Goal: Task Accomplishment & Management: Use online tool/utility

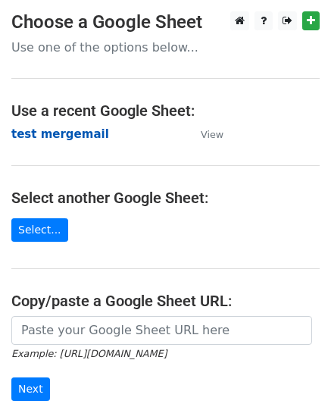
click at [35, 129] on strong "test mergemail" at bounding box center [60, 134] width 98 height 14
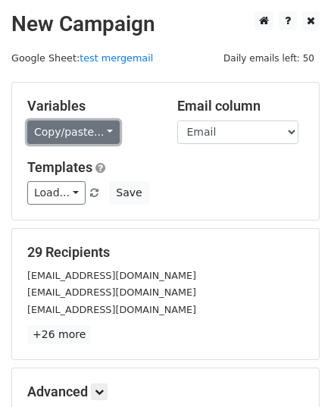
click at [89, 126] on link "Copy/paste..." at bounding box center [73, 131] width 92 height 23
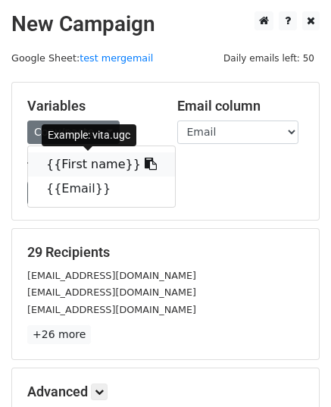
click at [59, 164] on link "{{First name}}" at bounding box center [101, 164] width 147 height 24
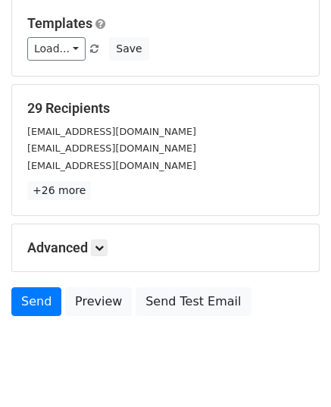
scroll to position [179, 0]
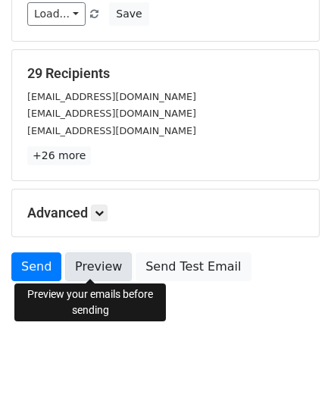
click at [91, 261] on link "Preview" at bounding box center [98, 266] width 67 height 29
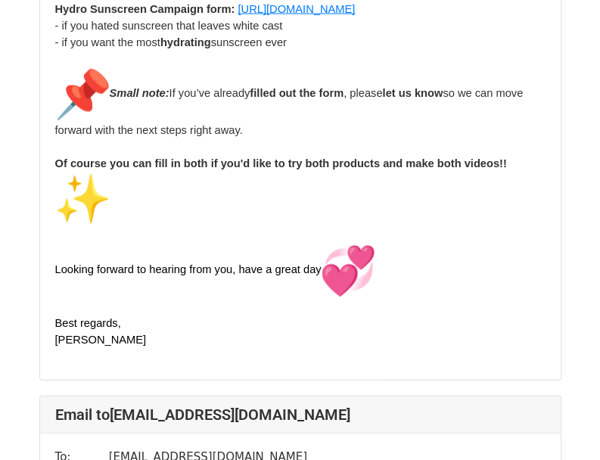
scroll to position [2726, 0]
